Goal: Transaction & Acquisition: Purchase product/service

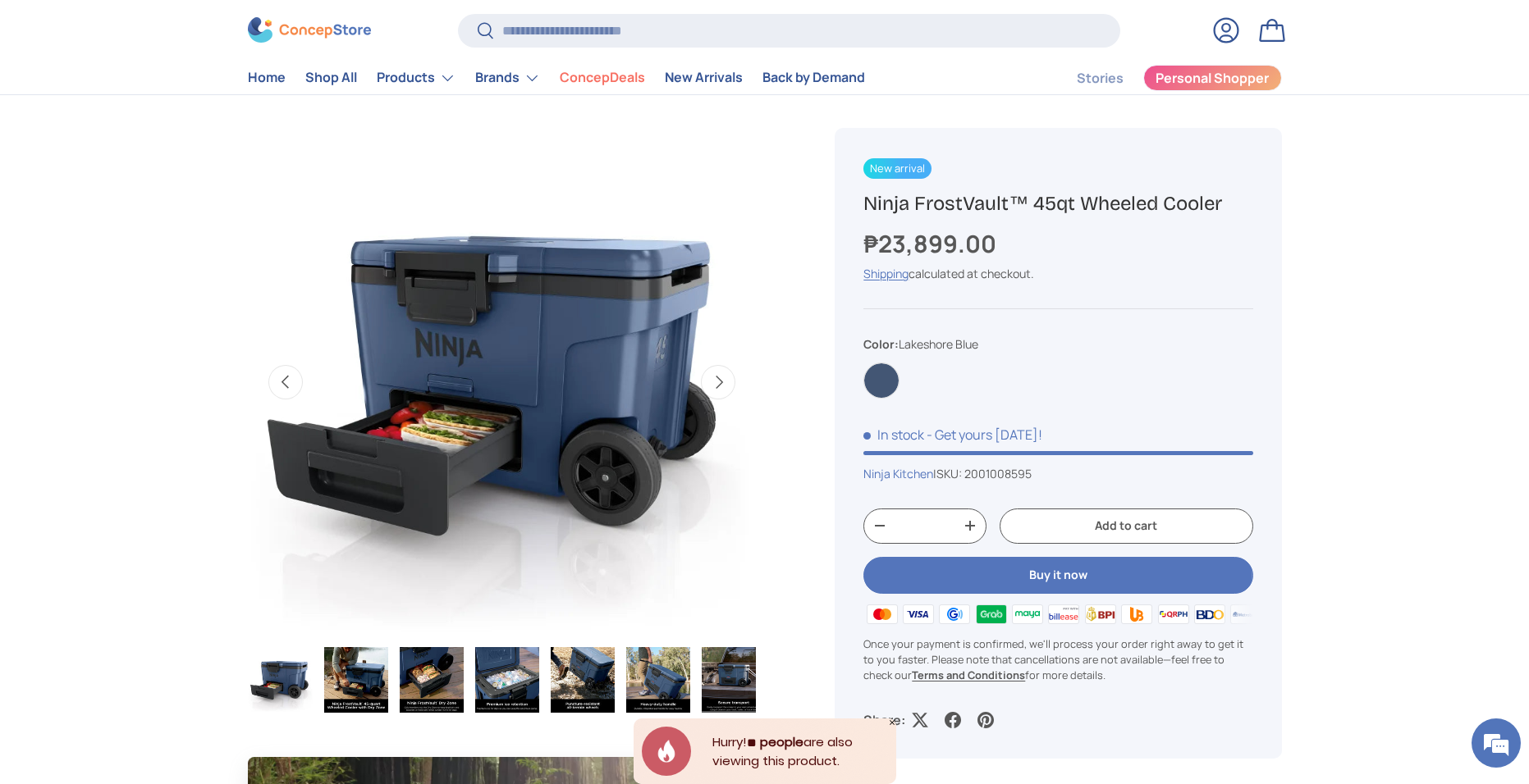
scroll to position [0, 86]
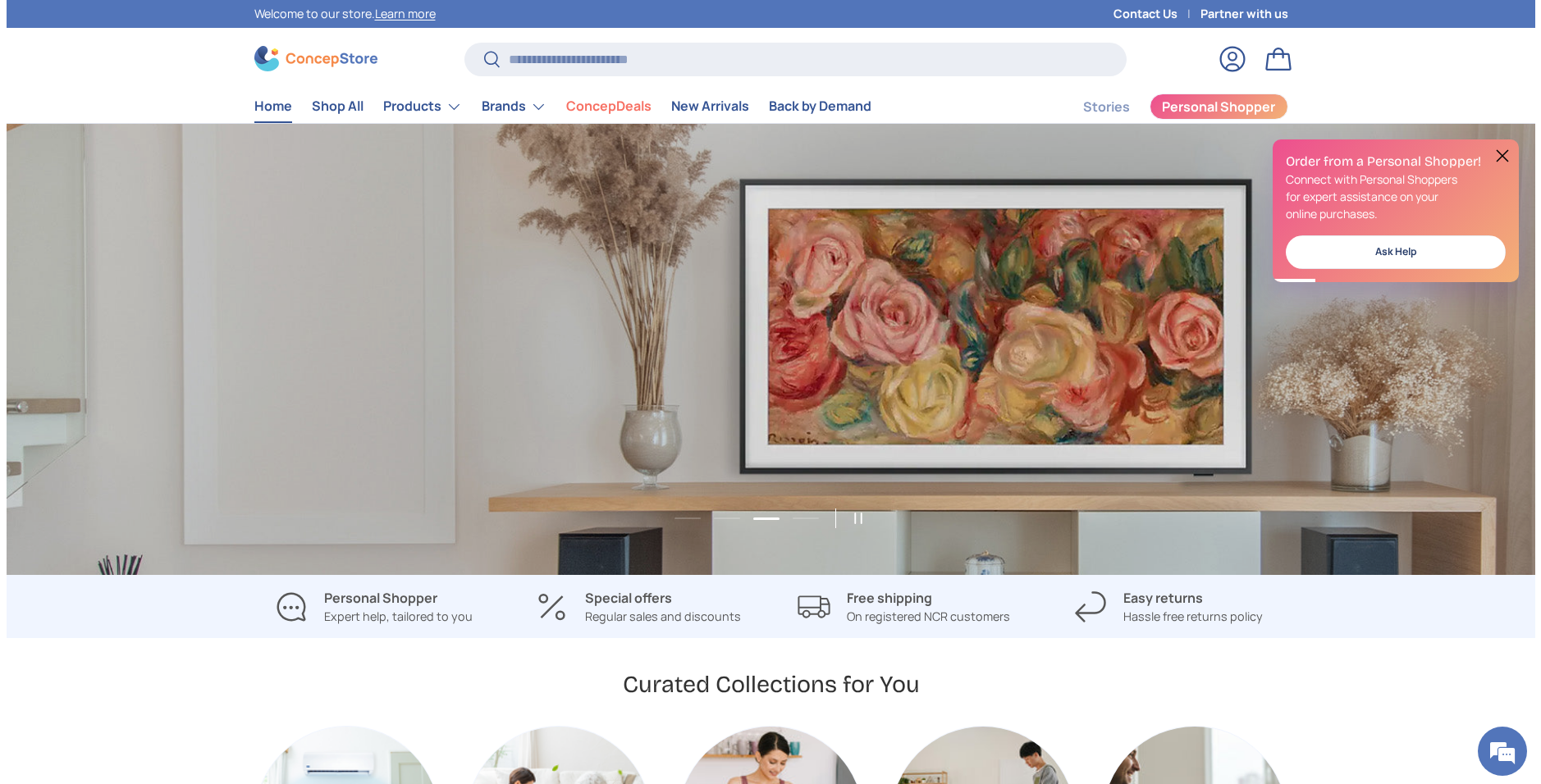
scroll to position [0, 3058]
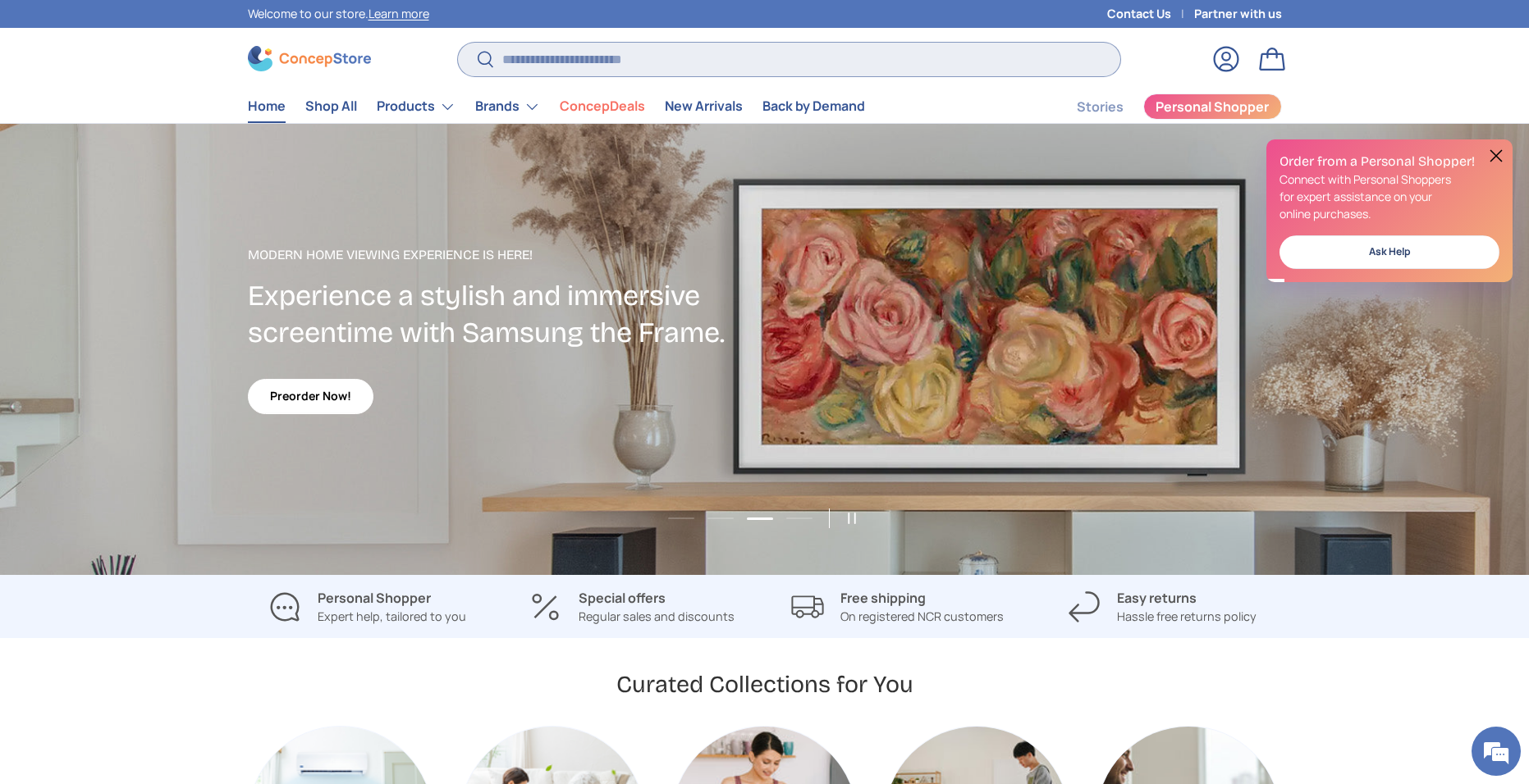
click at [909, 57] on input "Search" at bounding box center [788, 60] width 662 height 34
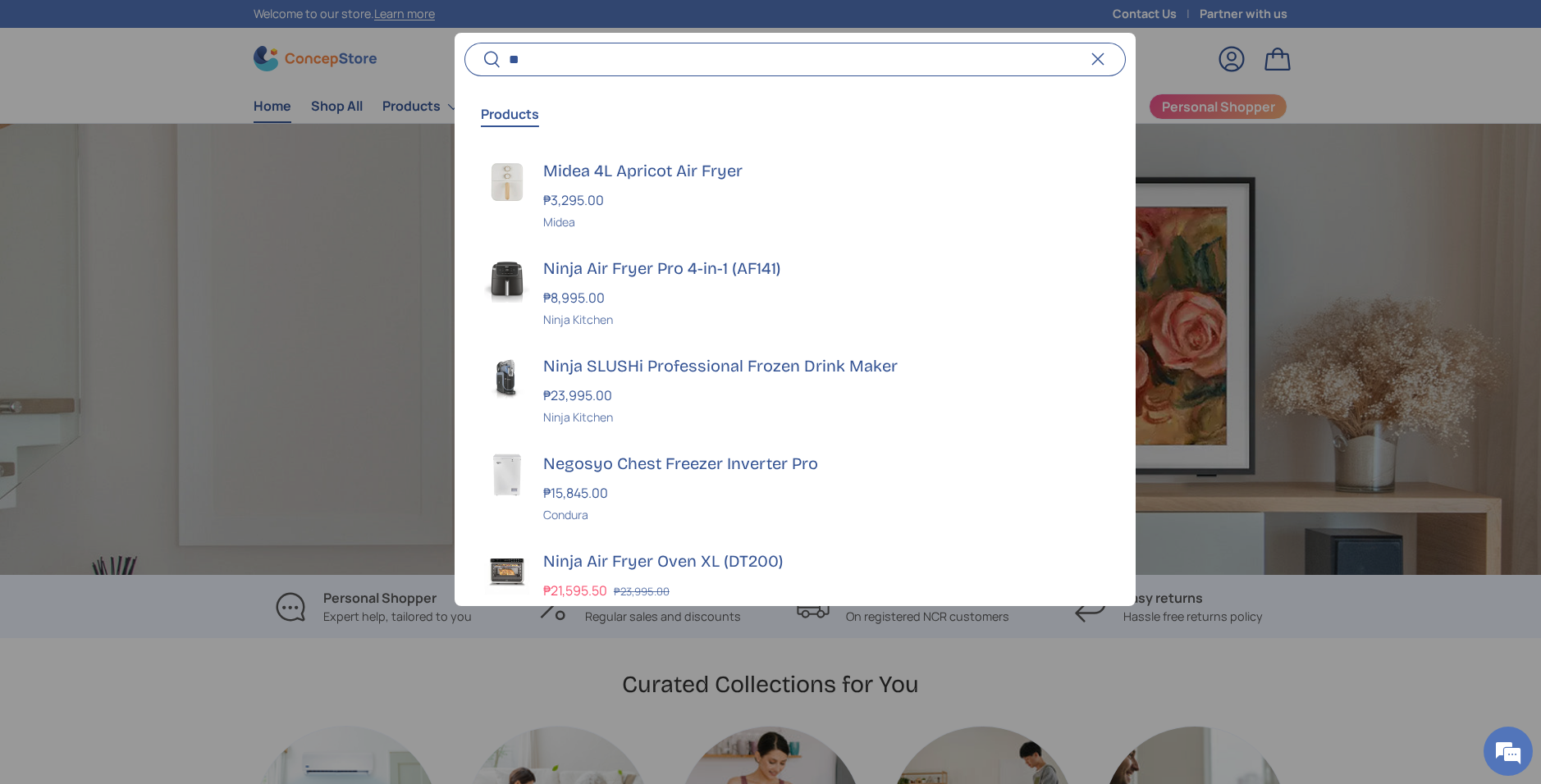
scroll to position [0, 4624]
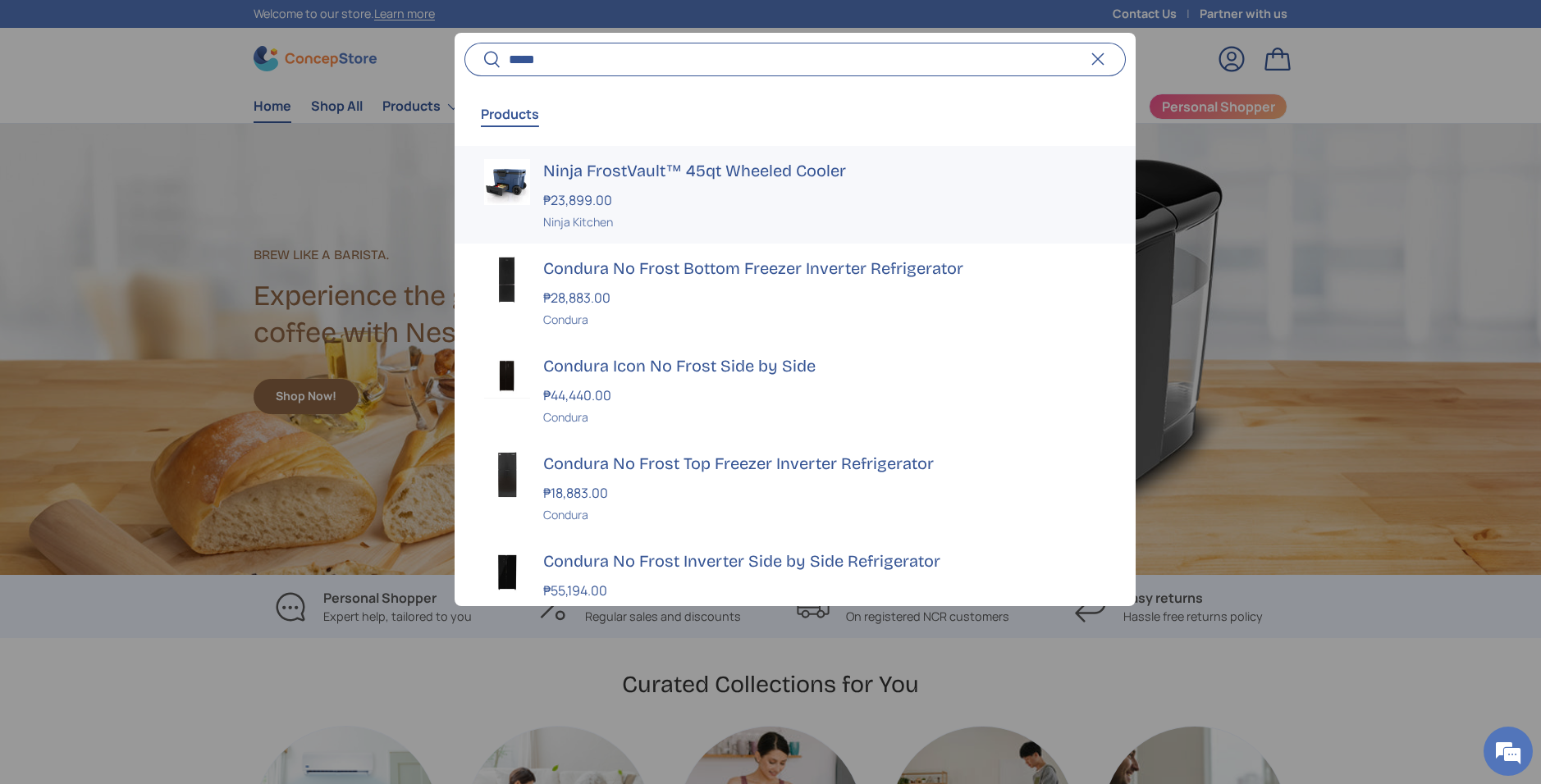
type input "*****"
click at [862, 169] on h3 "Ninja FrostVault™ 45qt Wheeled Cooler" at bounding box center [825, 170] width 563 height 23
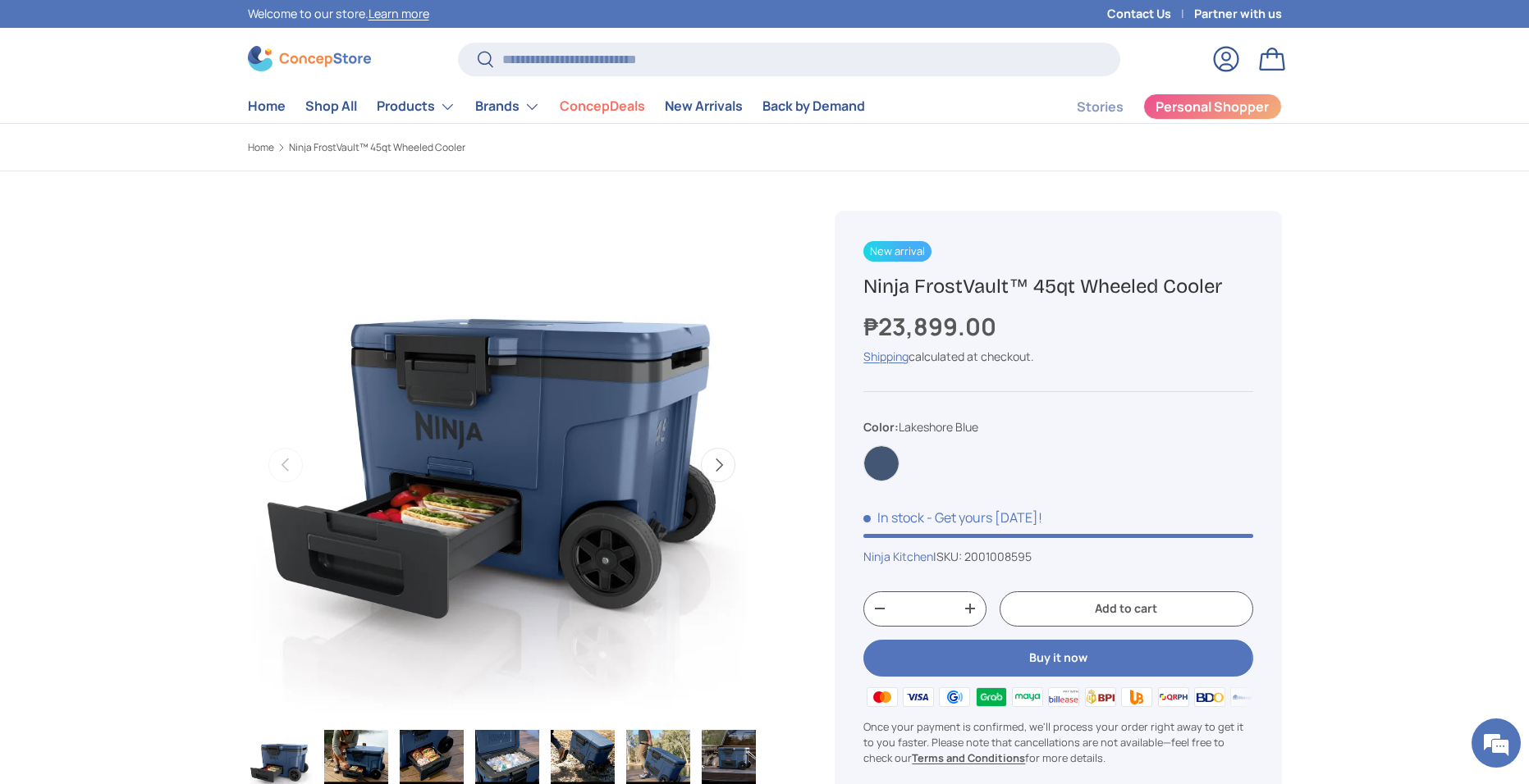
drag, startPoint x: 1227, startPoint y: 289, endPoint x: 684, endPoint y: 291, distance: 543.0
click at [684, 171] on div "Previous Next Loading... Load image 1 in gallery view Load image 2 in gallery v…" at bounding box center [764, 171] width 1034 height 0
click at [788, 307] on div "Previous Next Loading... Load image 1 in gallery view Load image 2 in gallery v…" at bounding box center [522, 502] width 549 height 662
click at [871, 304] on div "New arrival Ninja FrostVault™ 45qt Wheeled Cooler ₱23,899.00 Unit price / Unava…" at bounding box center [1058, 526] width 446 height 631
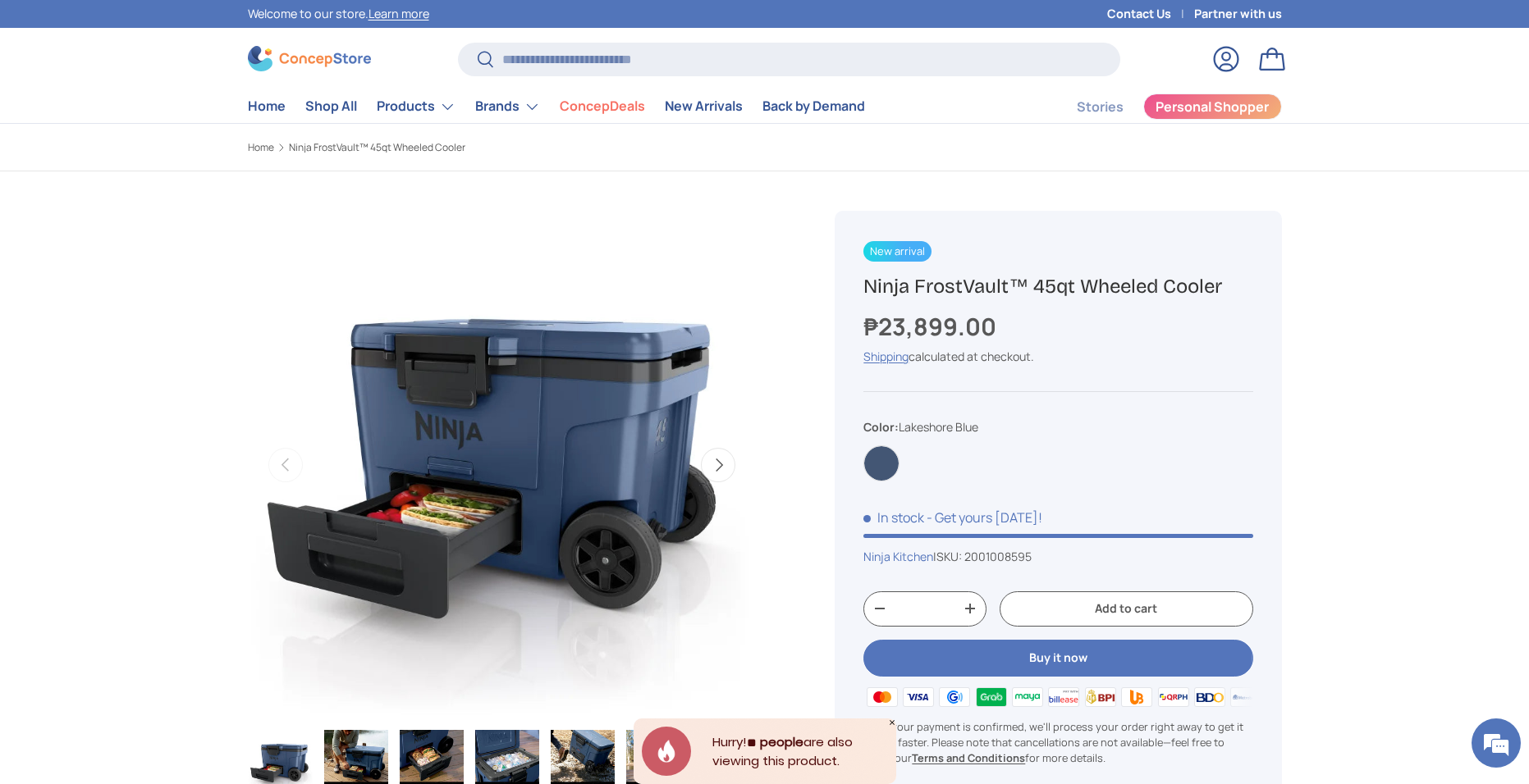
click at [1273, 227] on div "New arrival Ninja FrostVault™ 45qt Wheeled Cooler ₱23,899.00 Unit price / Unava…" at bounding box center [1058, 526] width 446 height 631
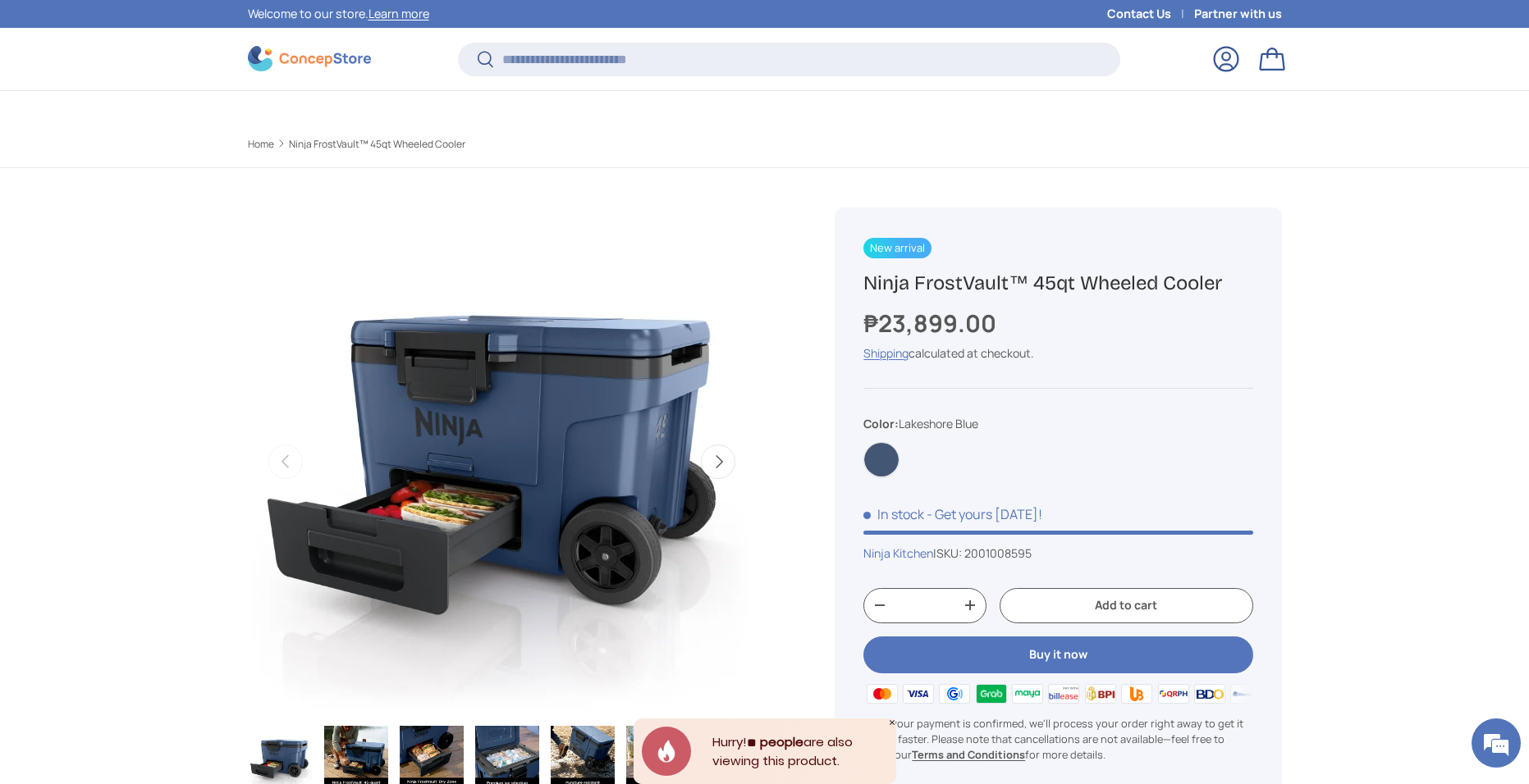
scroll to position [683, 0]
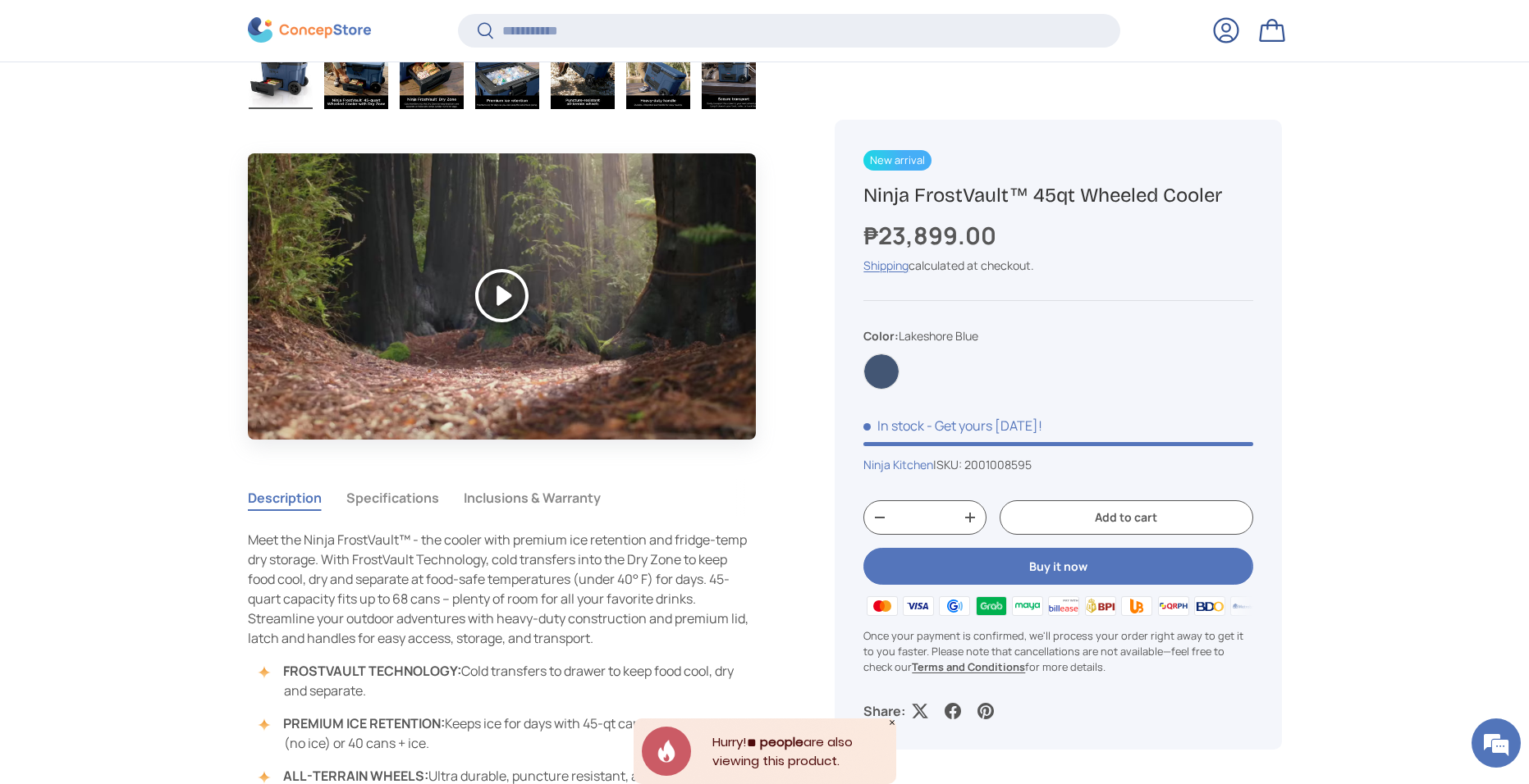
drag, startPoint x: 1225, startPoint y: 195, endPoint x: 853, endPoint y: 193, distance: 372.0
click at [853, 193] on div "New arrival Ninja FrostVault™ 45qt Wheeled Cooler ₱23,899.00 Unit price / Unava…" at bounding box center [1058, 435] width 446 height 631
copy h1 "Ninja FrostVault™ 45qt Wheeled Cooler"
